Goal: Check status: Check status

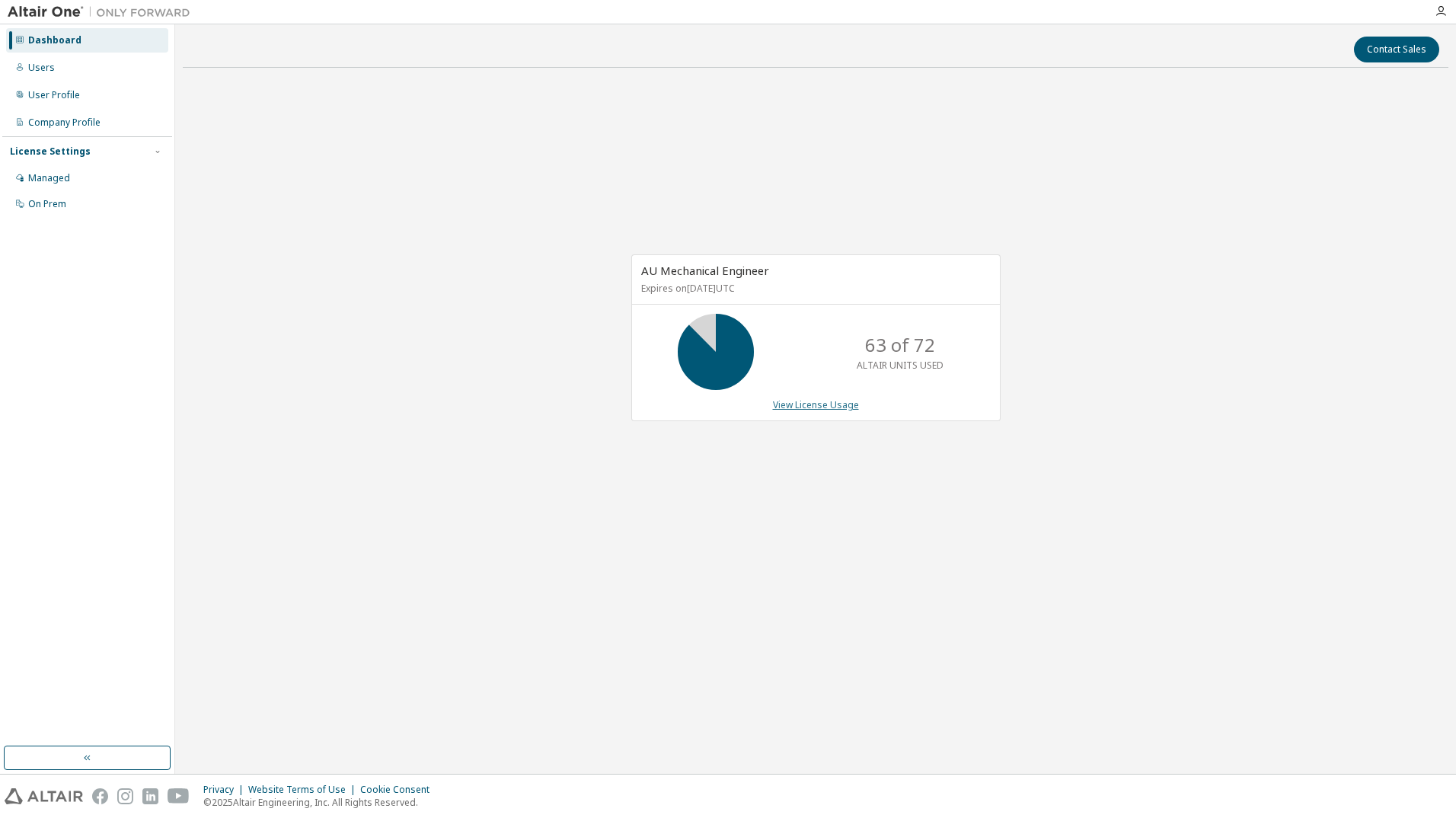
drag, startPoint x: 833, startPoint y: 414, endPoint x: 834, endPoint y: 404, distance: 10.0
click at [832, 413] on div "AU Mechanical Engineer Expires on [DATE] UTC 63 of 72 ALTAIR UNITS USED View Li…" at bounding box center [816, 337] width 370 height 166
click at [834, 404] on link "View License Usage" at bounding box center [816, 405] width 86 height 13
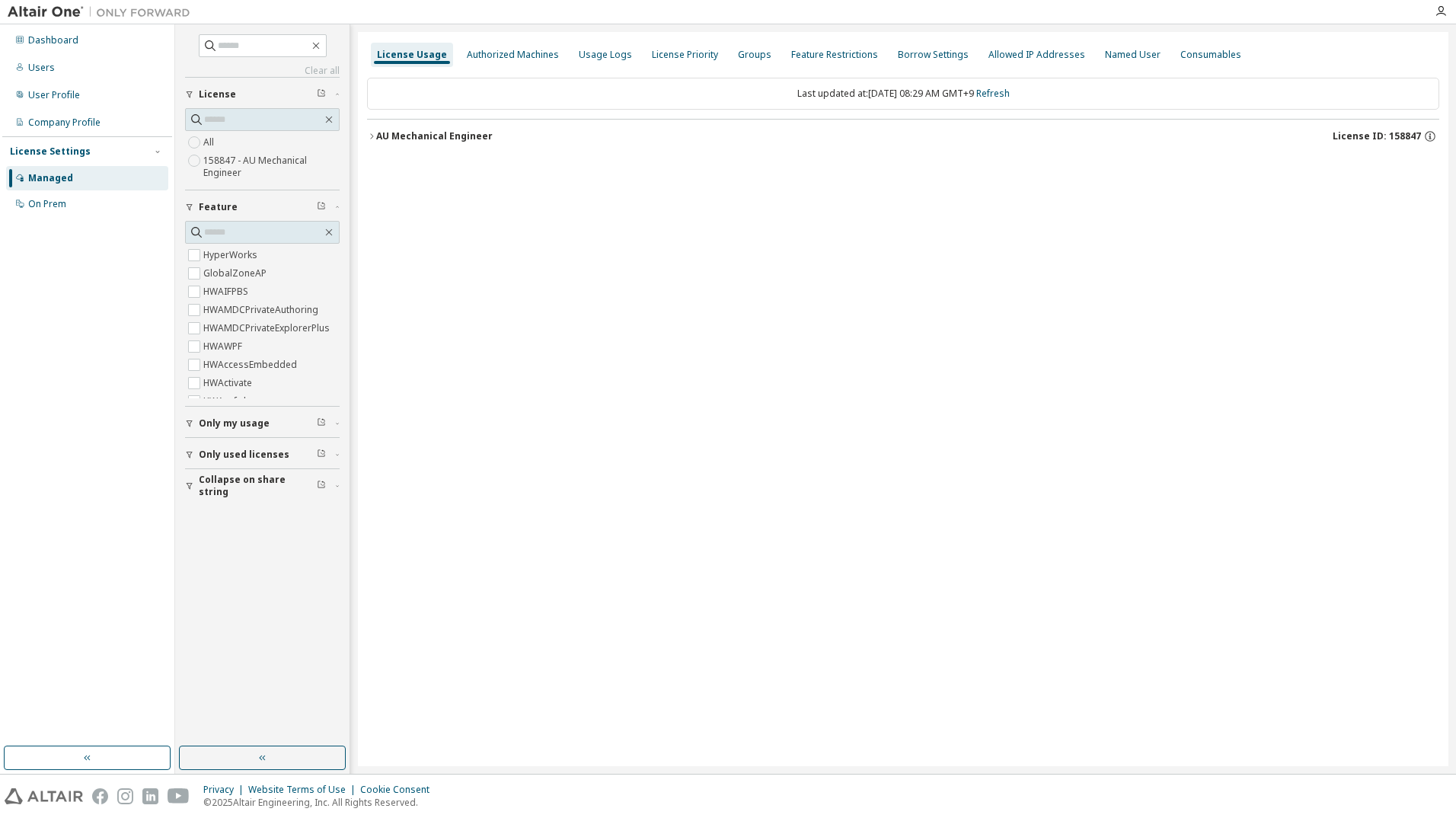
click at [374, 135] on button "AU Mechanical Engineer License ID: 158847" at bounding box center [903, 136] width 1072 height 33
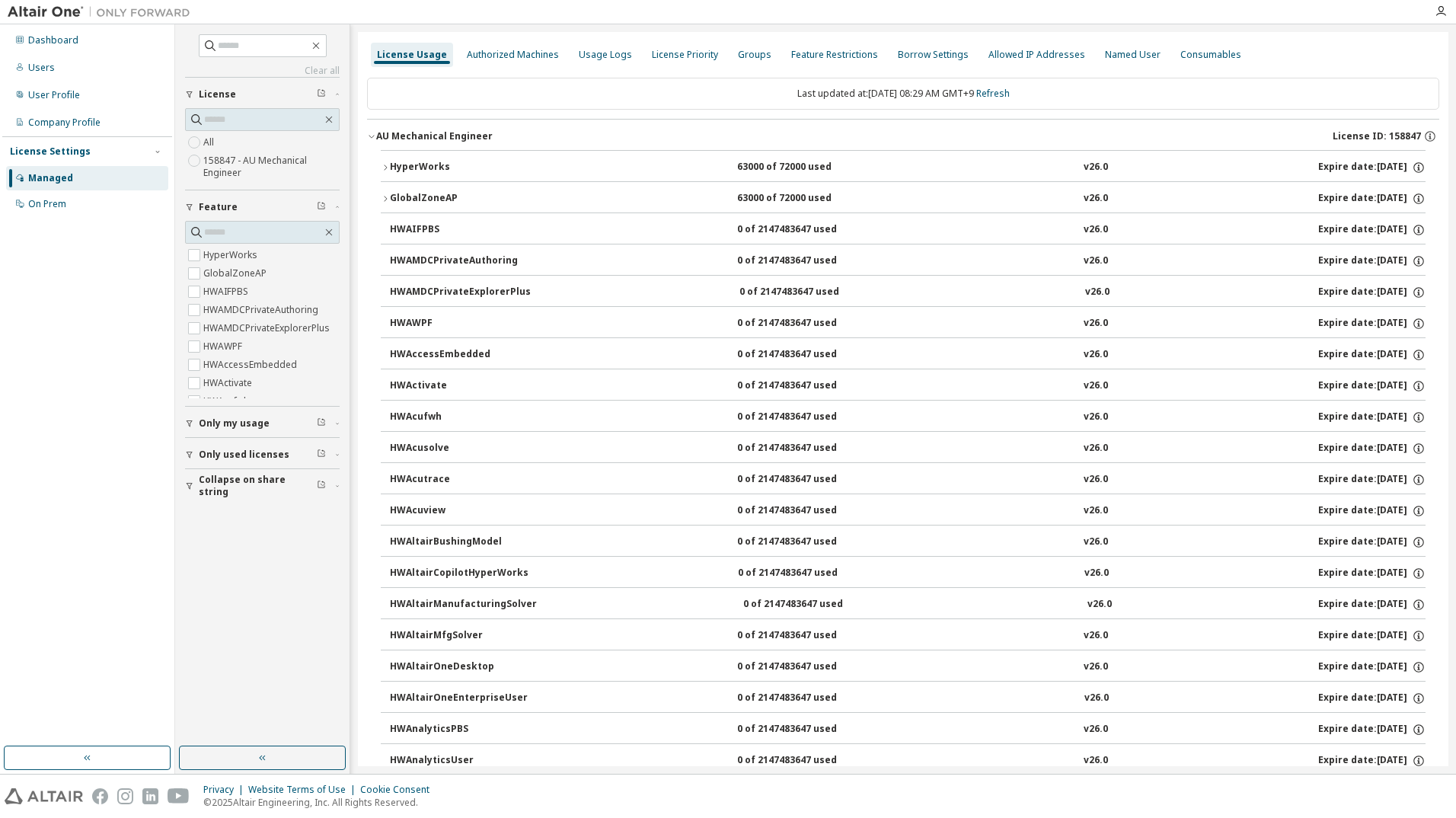
click at [398, 170] on div "HyperWorks" at bounding box center [459, 167] width 137 height 14
